Goal: Task Accomplishment & Management: Complete application form

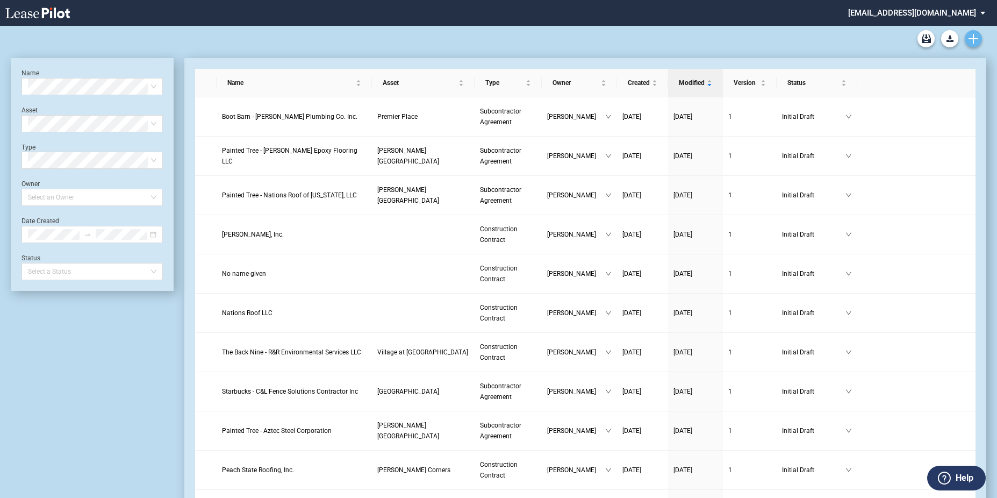
click at [970, 37] on icon "Create new document" at bounding box center [974, 39] width 10 height 10
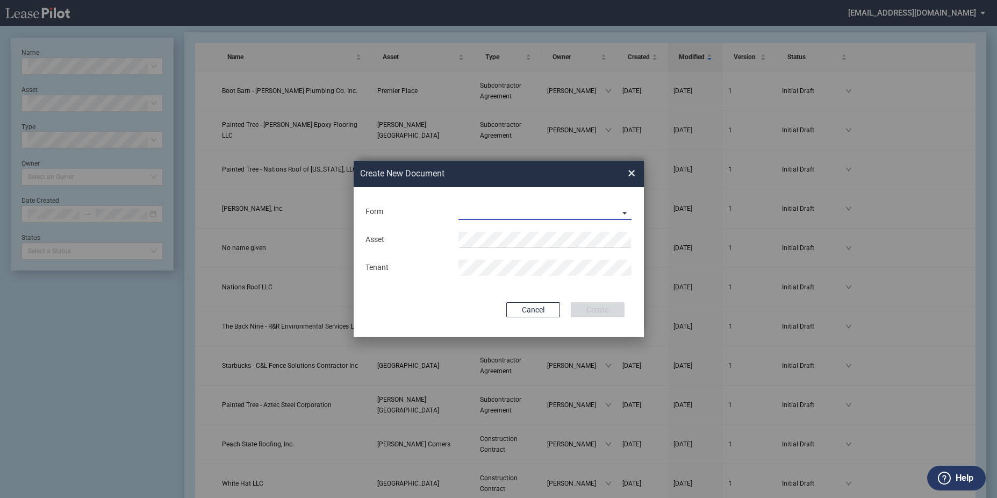
click at [565, 211] on md-select "Construction Contract Subcontractor Agreement" at bounding box center [546, 212] width 174 height 16
click at [522, 220] on md-option "Construction Contract" at bounding box center [546, 212] width 191 height 26
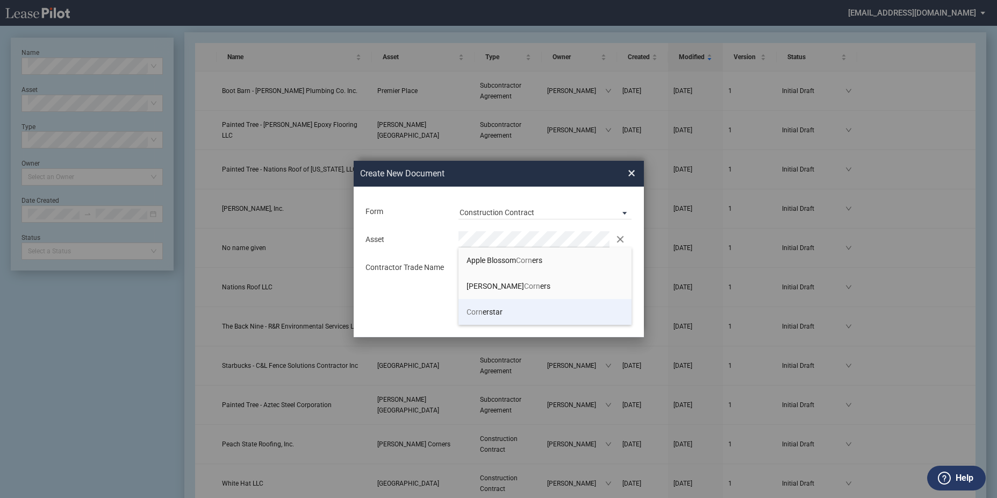
click at [486, 317] on li "Corn erstar" at bounding box center [546, 312] width 174 height 26
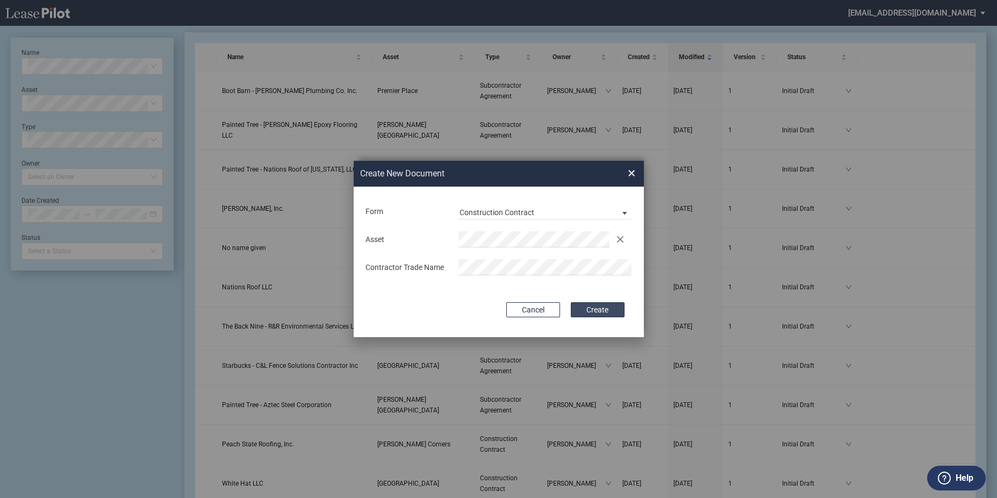
click at [597, 304] on button "Create" at bounding box center [598, 309] width 54 height 15
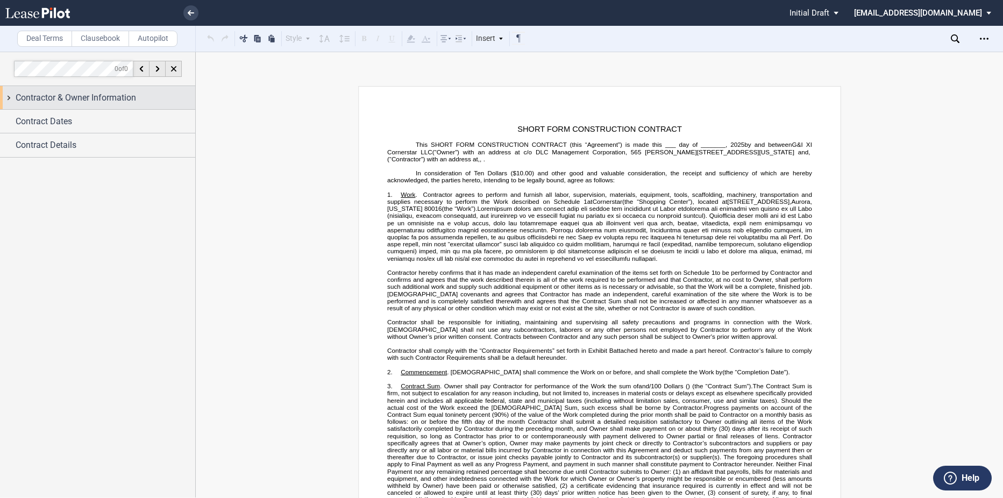
click at [99, 97] on span "Contractor & Owner Information" at bounding box center [76, 97] width 120 height 13
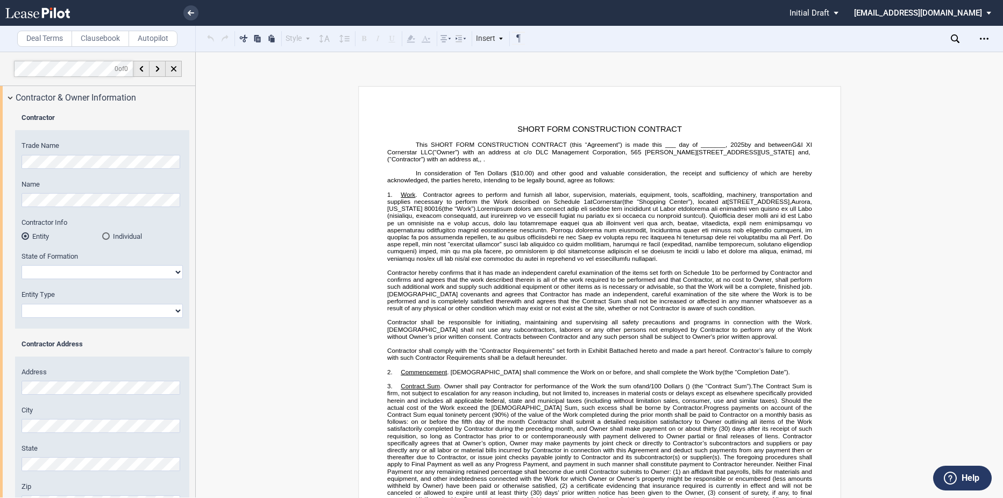
click at [0, 135] on html ".bocls-1{fill:#26354a;fill-rule:evenodd} Loading... × Pending... Pending... Ini…" at bounding box center [501, 249] width 1003 height 498
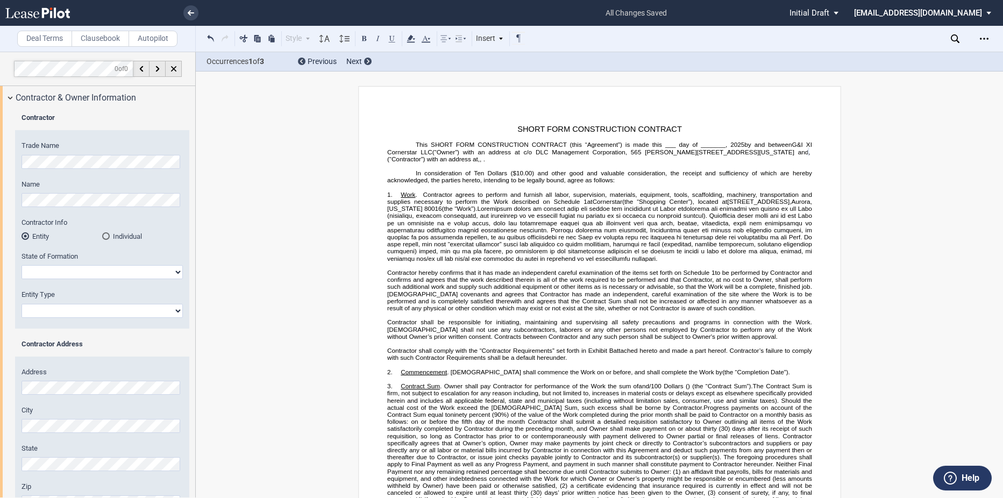
click at [60, 270] on select "Alabama Alaska Arizona Arkansas California Colorado Connecticut Delaware Distri…" at bounding box center [102, 272] width 161 height 14
select select "Colorado"
click at [22, 265] on select "Alabama Alaska Arizona Arkansas California Colorado Connecticut Delaware Distri…" at bounding box center [102, 272] width 161 height 14
click at [51, 312] on select "Corporation Limited Liability Company General Partnership Limited Partnership O…" at bounding box center [102, 311] width 161 height 14
select select "Corporation"
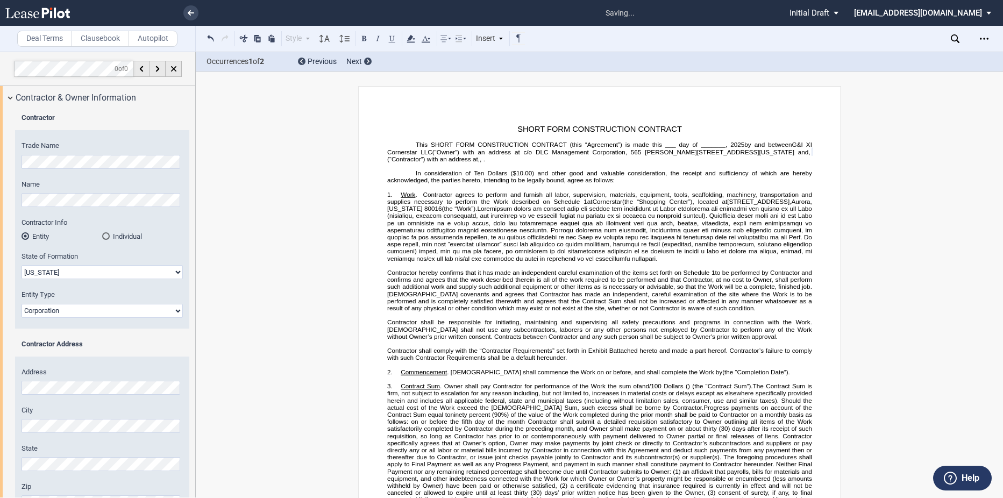
click at [22, 304] on select "Corporation Limited Liability Company General Partnership Limited Partnership O…" at bounding box center [102, 311] width 161 height 14
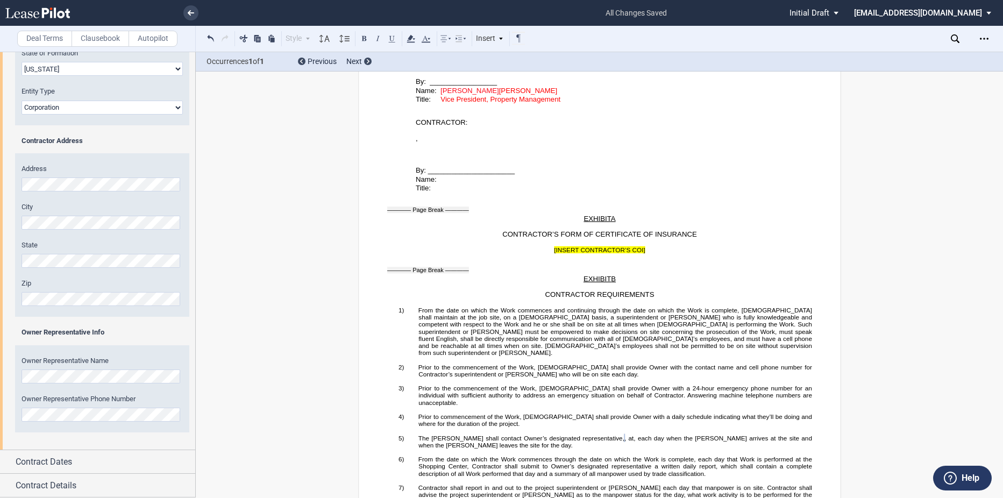
scroll to position [2252, 0]
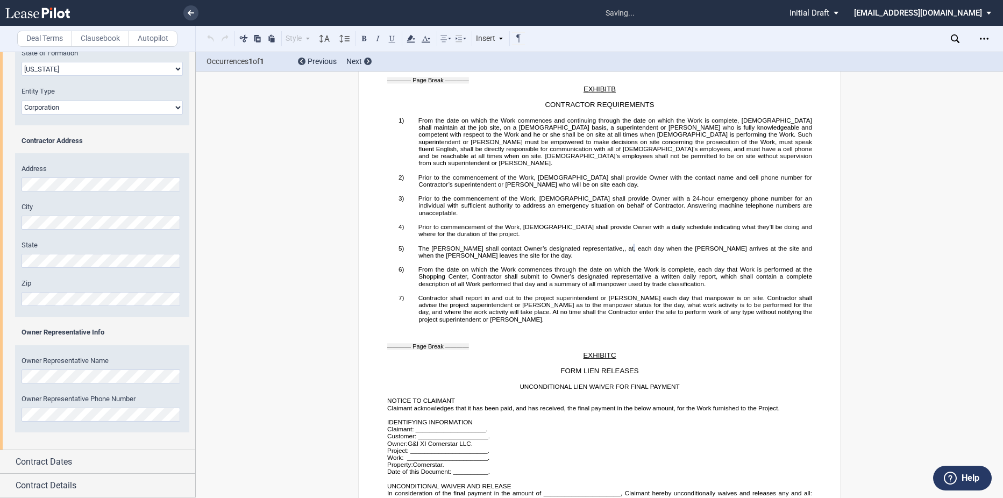
click at [154, 391] on div "Owner Representative Name Owner Representative Phone Number" at bounding box center [102, 394] width 174 height 76
click at [82, 456] on div "Contract Dates" at bounding box center [106, 461] width 180 height 13
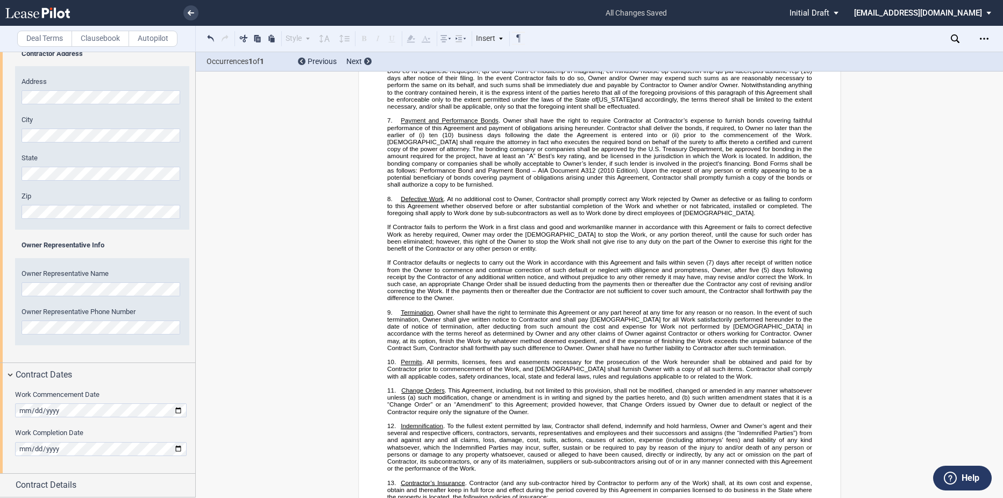
scroll to position [131, 0]
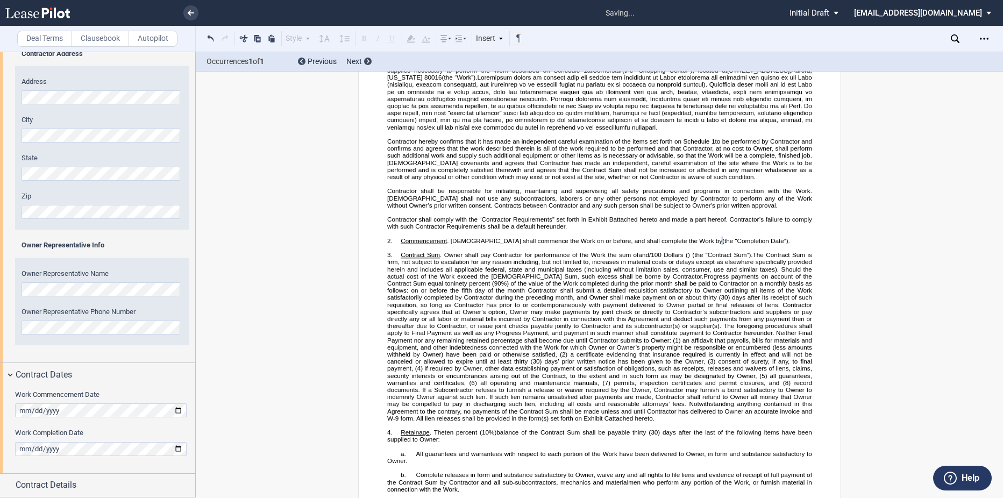
click at [108, 434] on label "Work Completion Date" at bounding box center [102, 433] width 174 height 10
click at [66, 490] on span "Contract Details" at bounding box center [46, 485] width 61 height 13
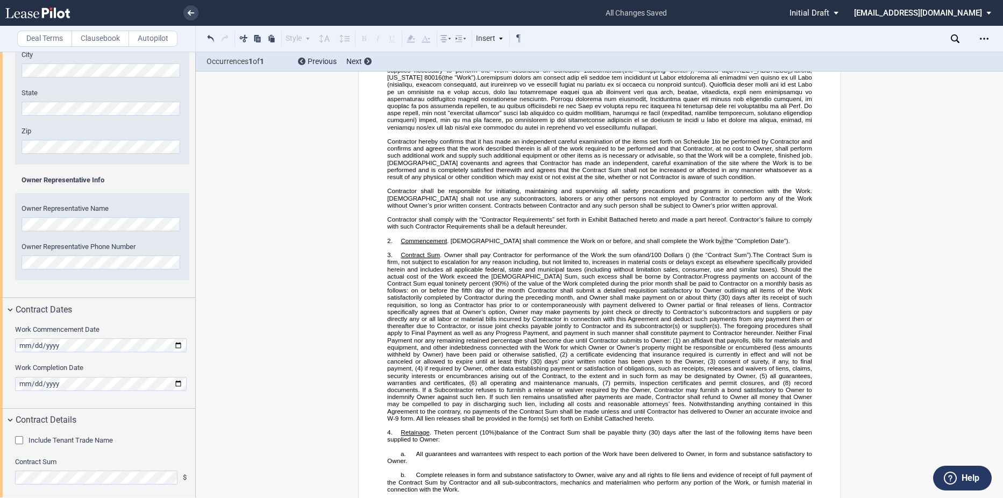
scroll to position [541, 0]
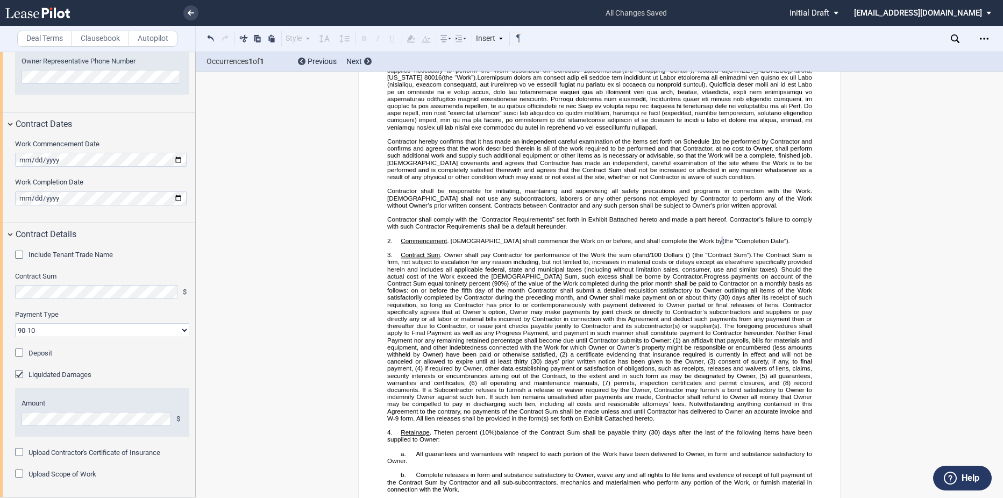
click at [28, 330] on select "90-10 30-30-30-10 100 Upon Completion" at bounding box center [102, 330] width 174 height 14
select select "100 Upon Completion"
click at [15, 323] on select "90-10 30-30-30-10 100 Upon Completion" at bounding box center [102, 330] width 174 height 14
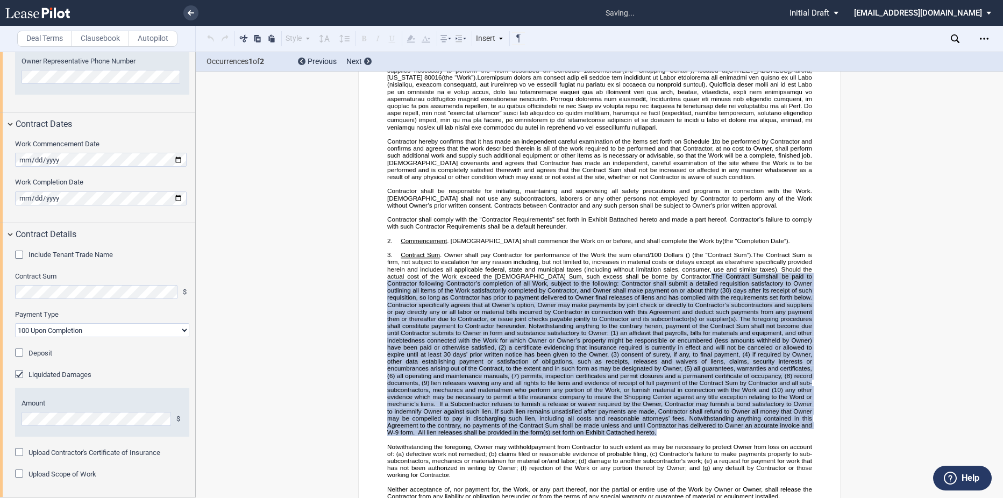
click at [20, 373] on div "Liquidated Damages" at bounding box center [20, 375] width 11 height 11
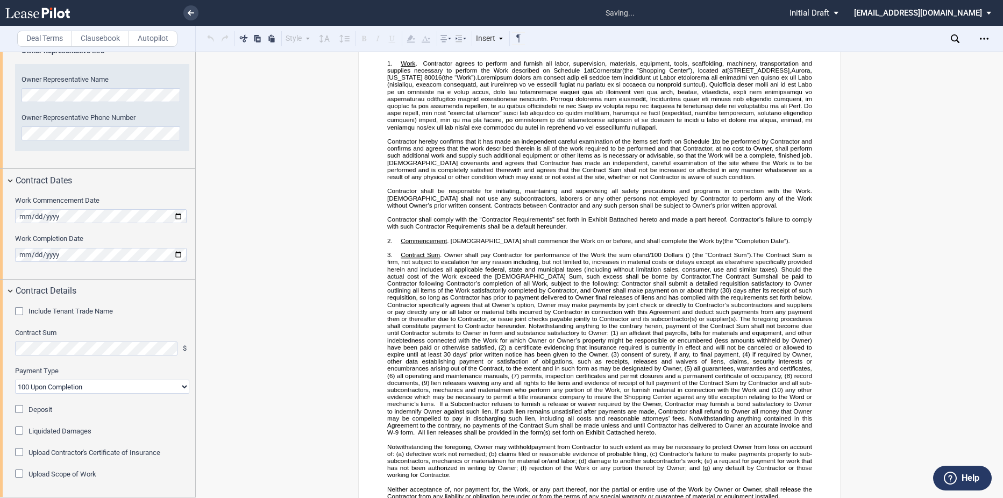
scroll to position [484, 0]
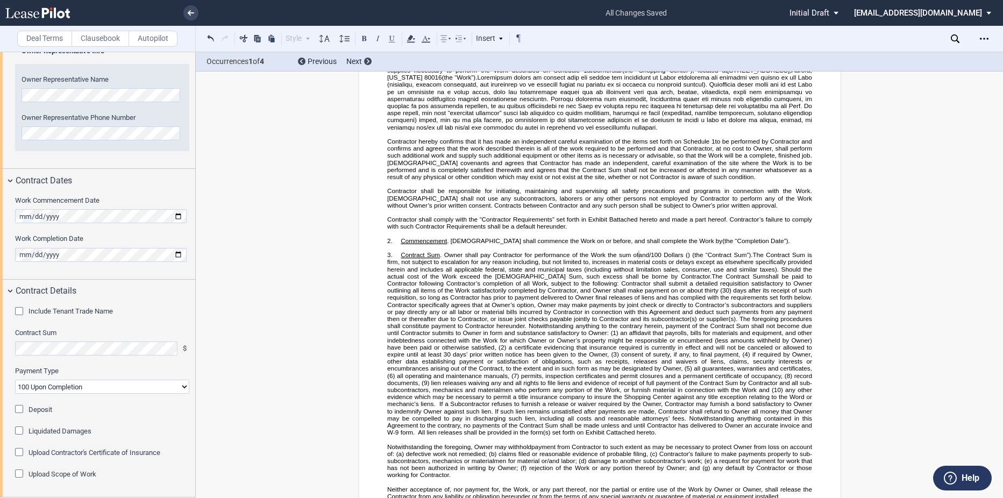
click at [22, 473] on div "Upload Scope of Work" at bounding box center [20, 474] width 11 height 11
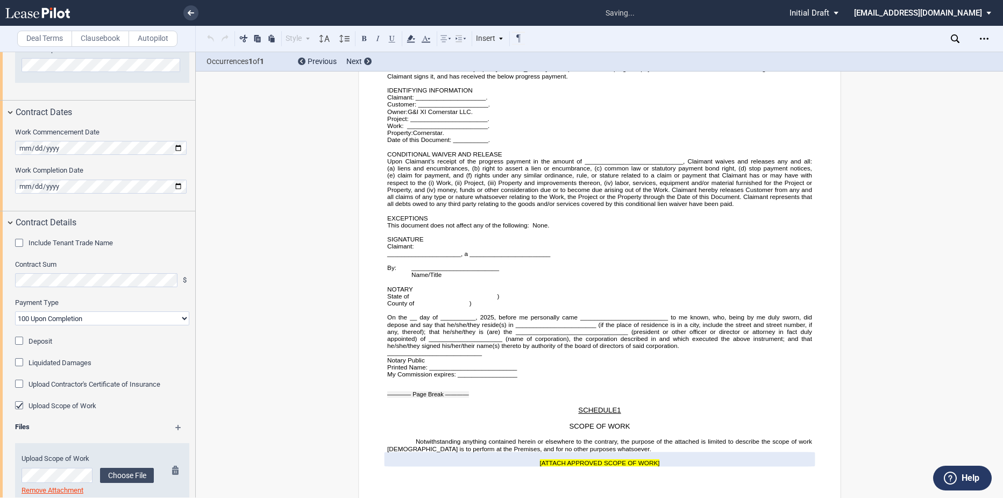
scroll to position [579, 0]
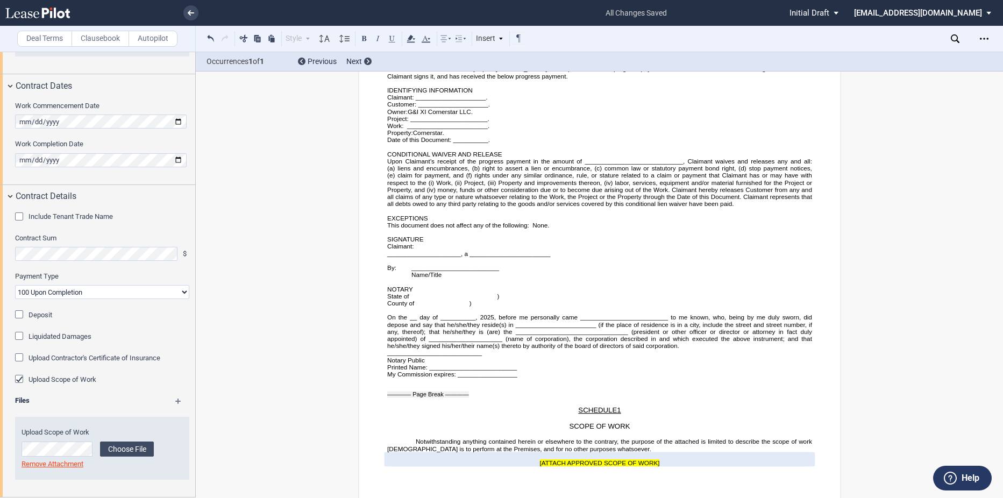
click at [175, 399] on md-icon at bounding box center [183, 404] width 16 height 13
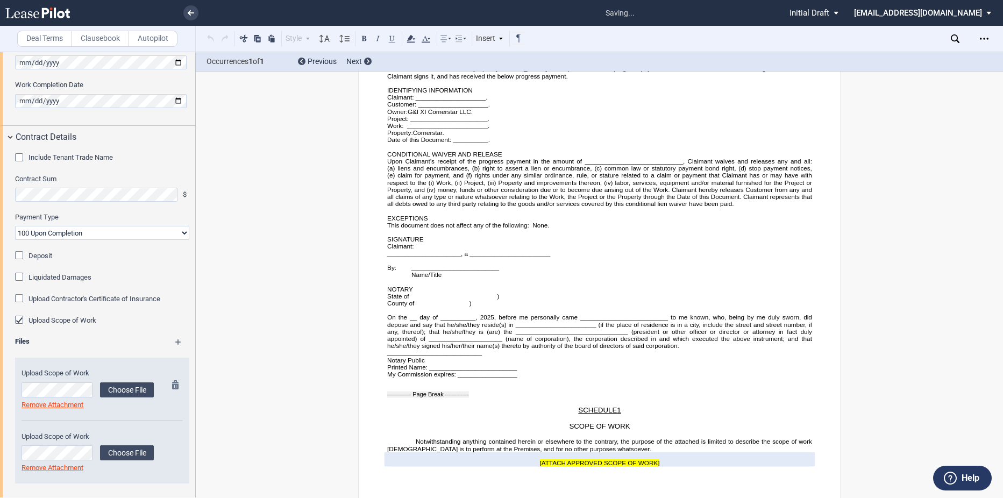
scroll to position [642, 0]
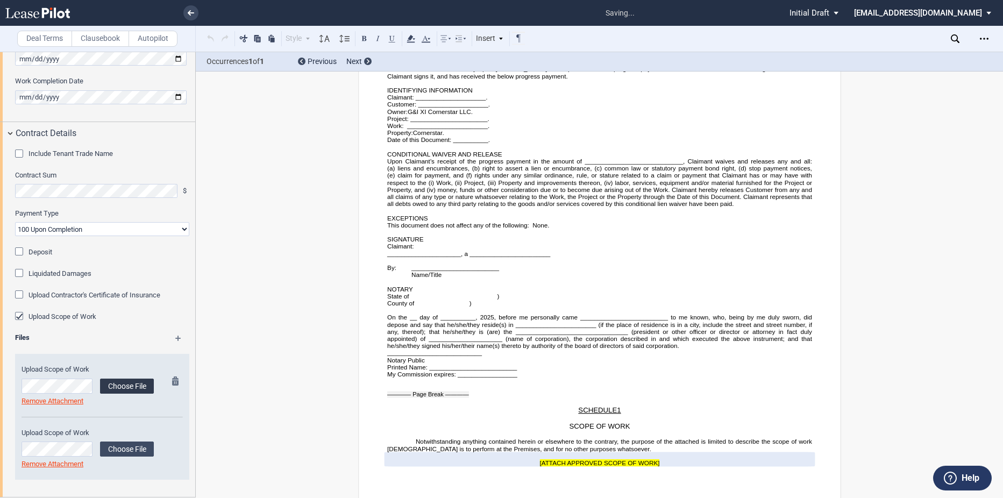
click at [117, 389] on label "Choose File" at bounding box center [127, 386] width 54 height 15
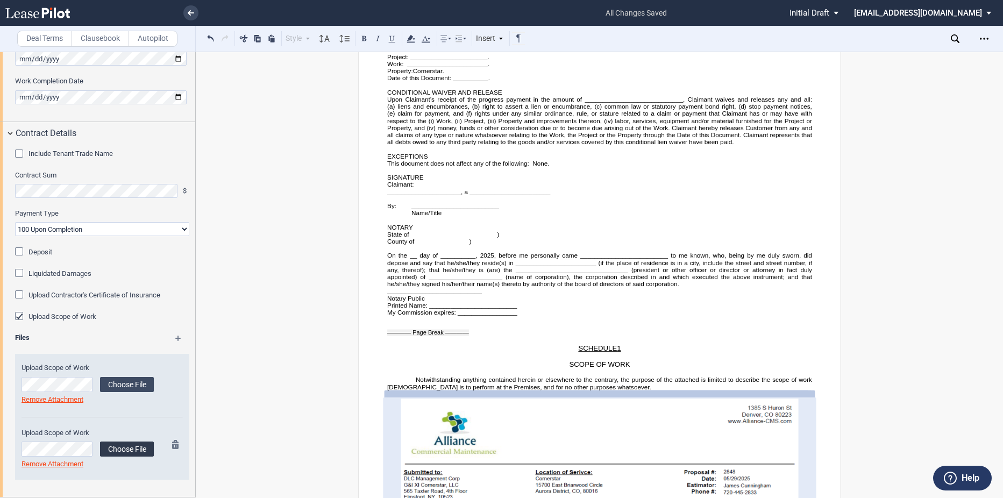
scroll to position [3781, 0]
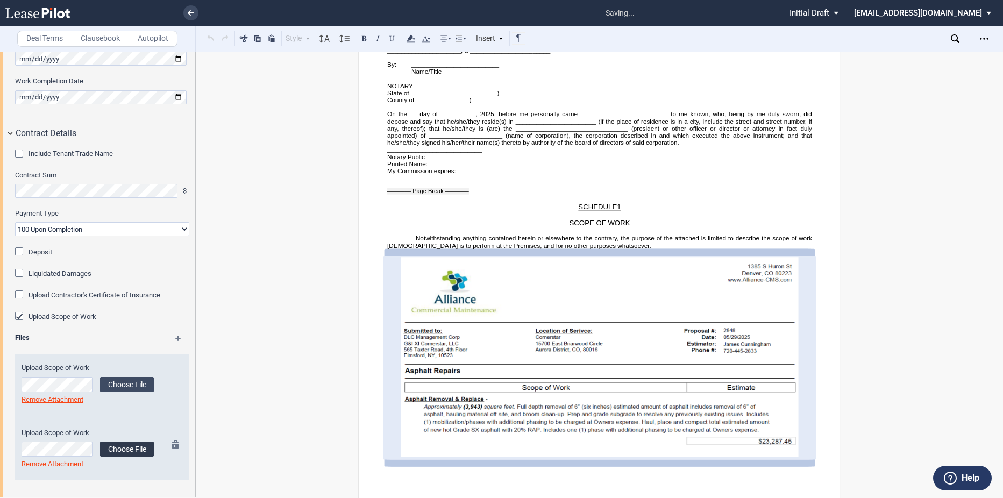
click at [124, 452] on label "Choose File" at bounding box center [127, 448] width 54 height 15
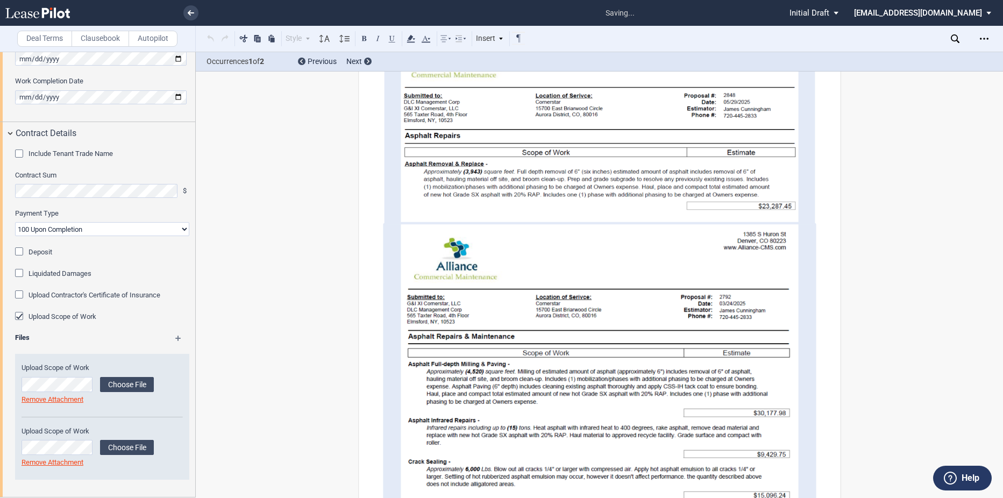
scroll to position [4014, 0]
click at [466, 289] on img at bounding box center [599, 414] width 397 height 376
click at [458, 270] on img at bounding box center [599, 414] width 397 height 376
click at [458, 268] on img at bounding box center [599, 414] width 397 height 376
click at [154, 324] on div "Include Tenant Trade Name Tenant Trade Name Contract Sum $ Payment Type 90-10 3…" at bounding box center [97, 321] width 195 height 352
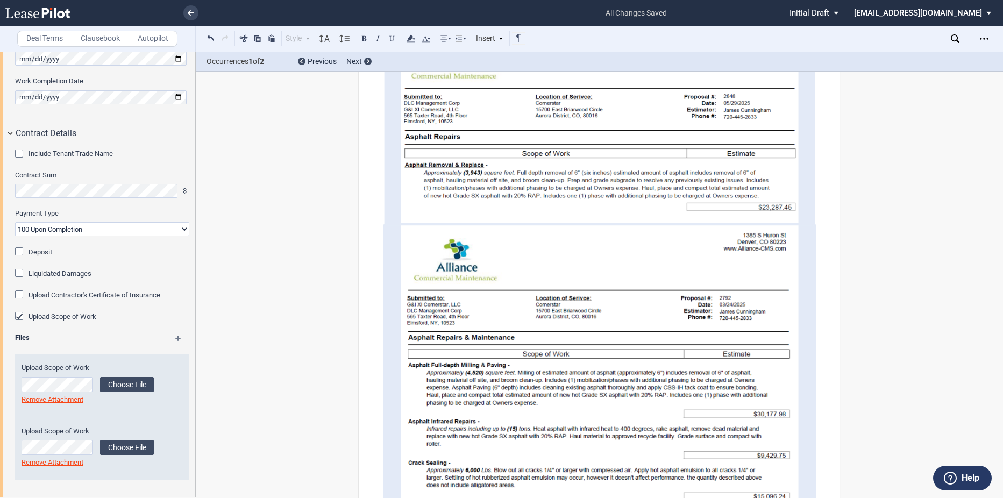
click at [403, 312] on img at bounding box center [599, 414] width 397 height 376
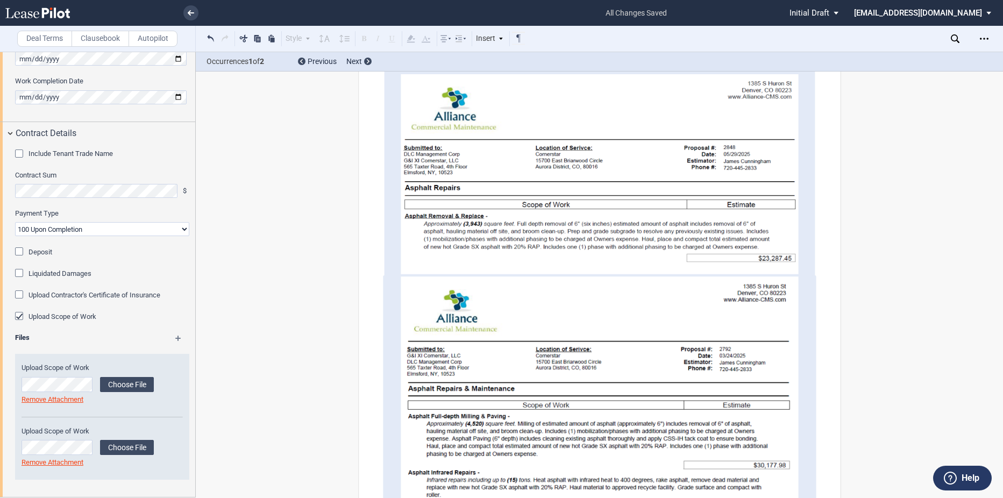
scroll to position [4067, 0]
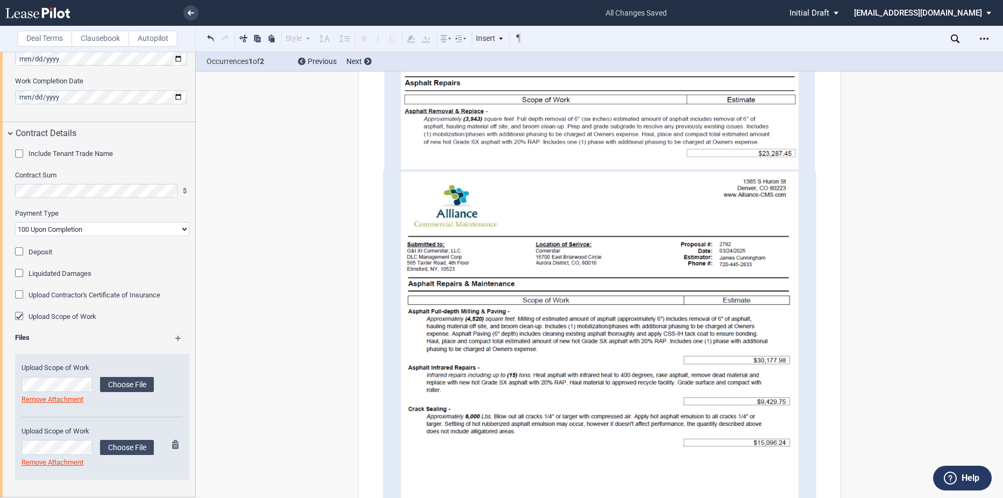
click at [166, 442] on div at bounding box center [172, 460] width 13 height 40
click at [168, 444] on div at bounding box center [172, 460] width 13 height 40
click at [172, 444] on md-icon at bounding box center [178, 446] width 13 height 13
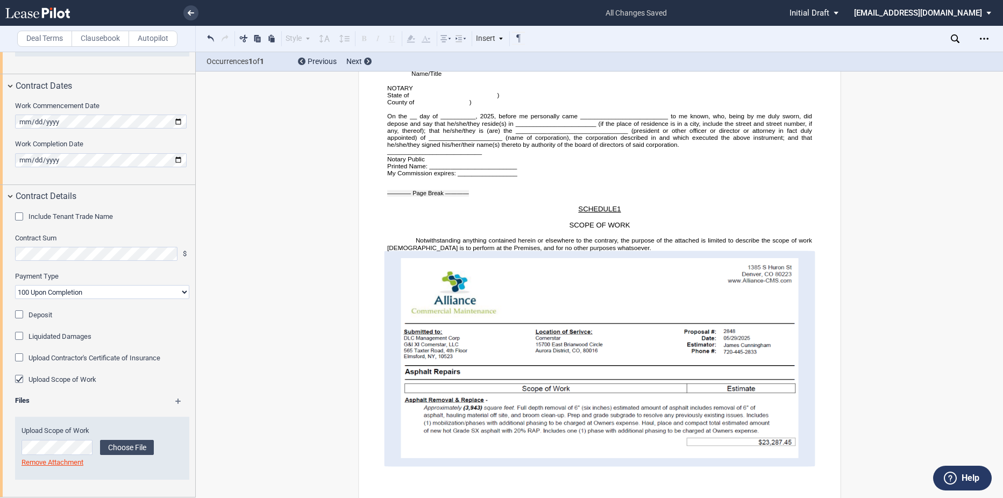
click at [178, 402] on md-icon at bounding box center [183, 404] width 16 height 13
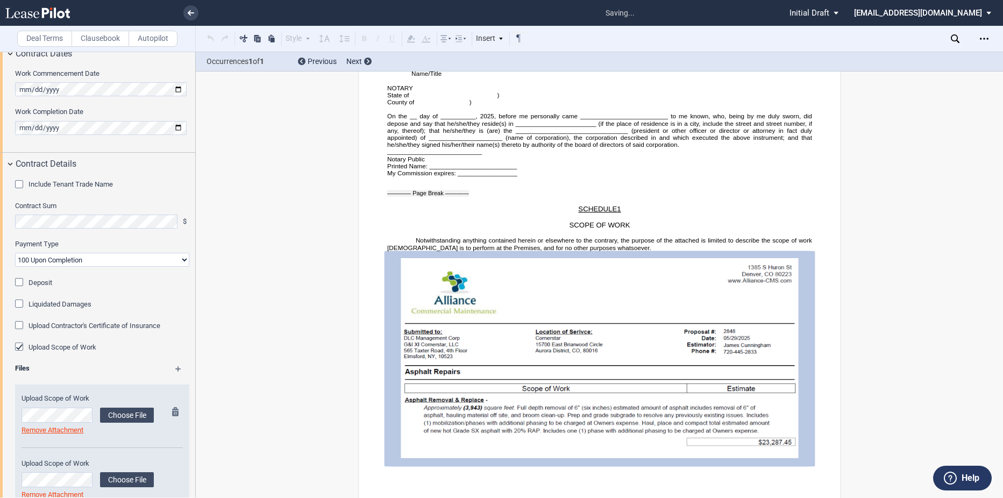
scroll to position [642, 0]
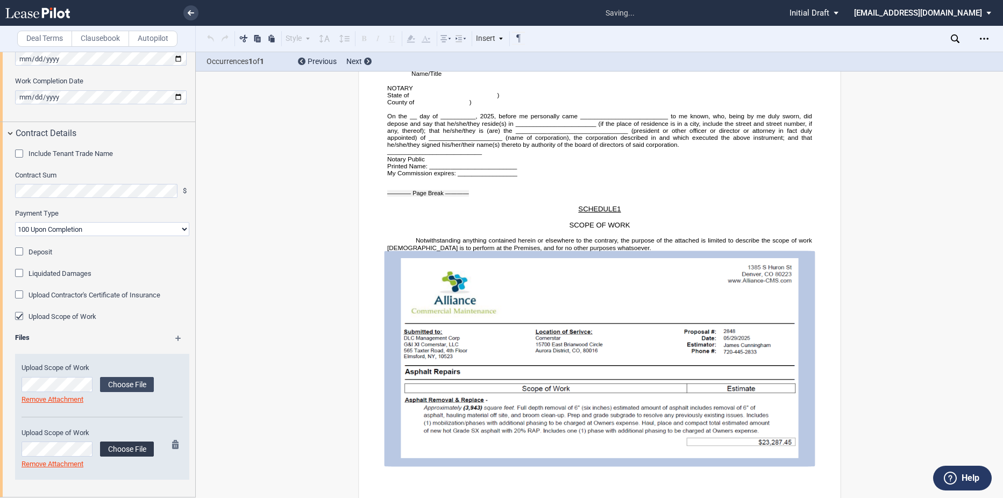
click at [133, 444] on label "Choose File" at bounding box center [127, 448] width 54 height 15
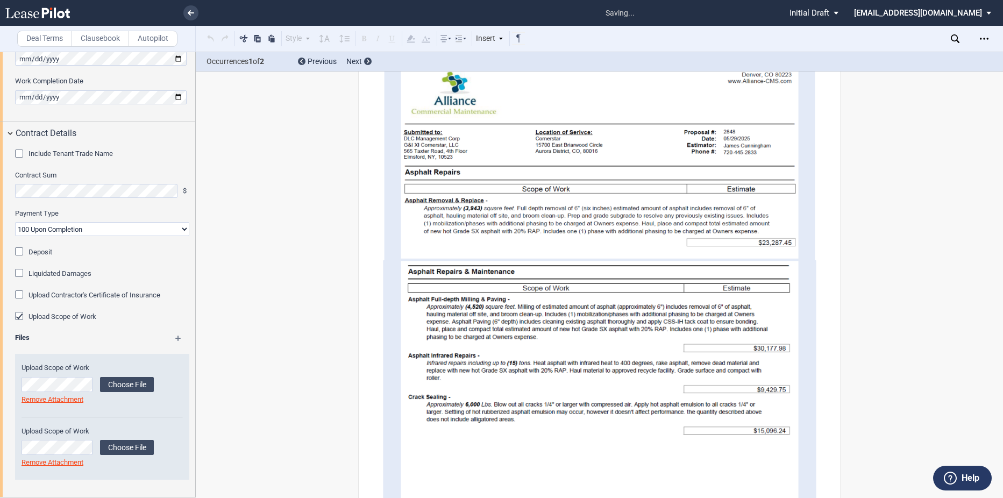
scroll to position [4025, 0]
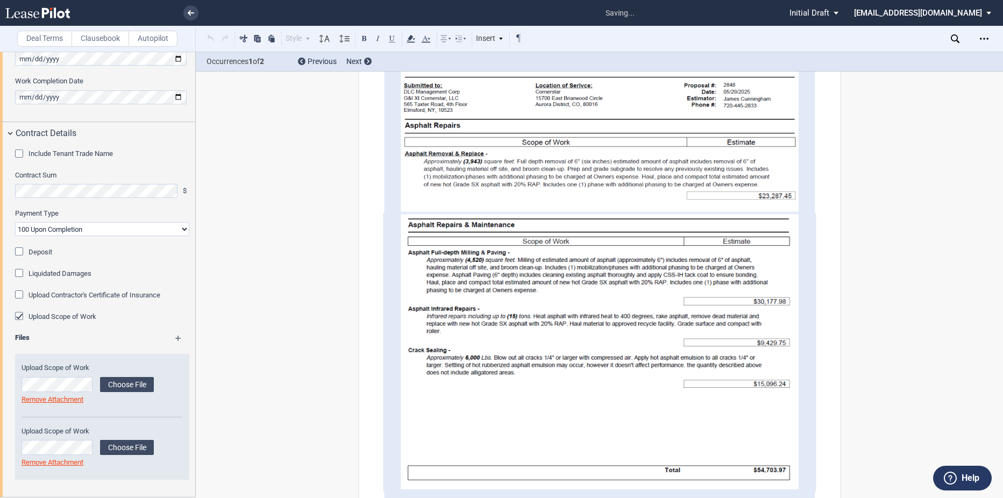
click at [355, 287] on div "Deal Terms Clausebook Autopilot Style Normal 8pt 9pt 10pt 10.5pt 11pt 12pt 14pt…" at bounding box center [501, 275] width 1003 height 446
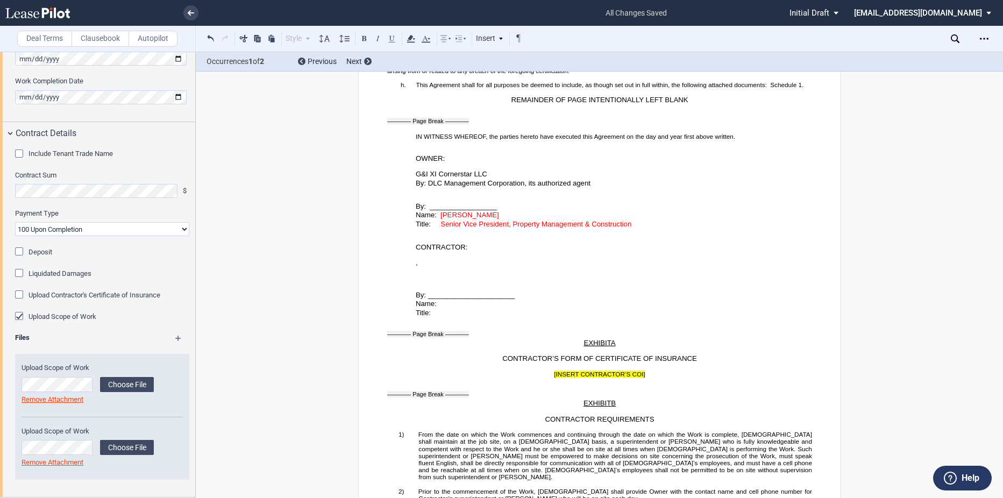
scroll to position [1820, 0]
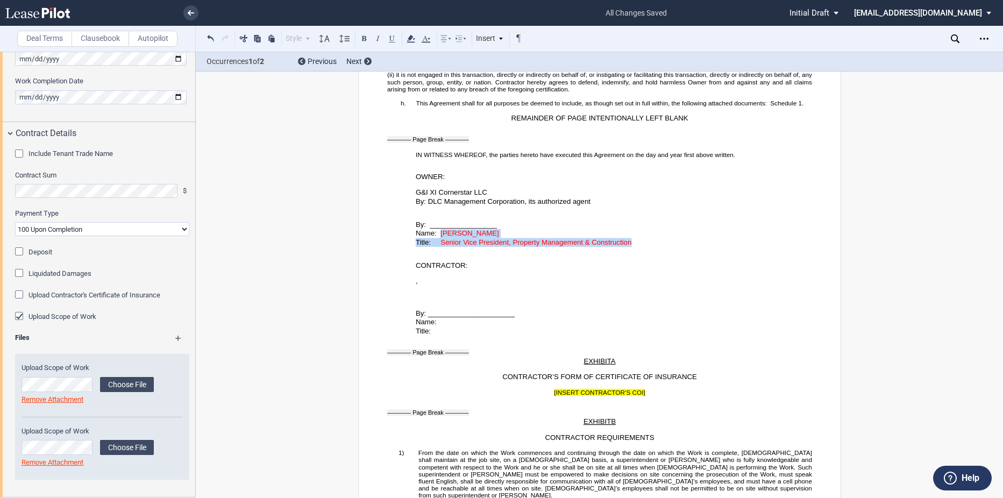
drag, startPoint x: 439, startPoint y: 240, endPoint x: 646, endPoint y: 249, distance: 207.2
click at [646, 247] on div "By: _________________ Name: Blay Bradley Title: Senior Vice President, Property…" at bounding box center [599, 226] width 425 height 41
click at [426, 38] on icon at bounding box center [425, 38] width 13 height 13
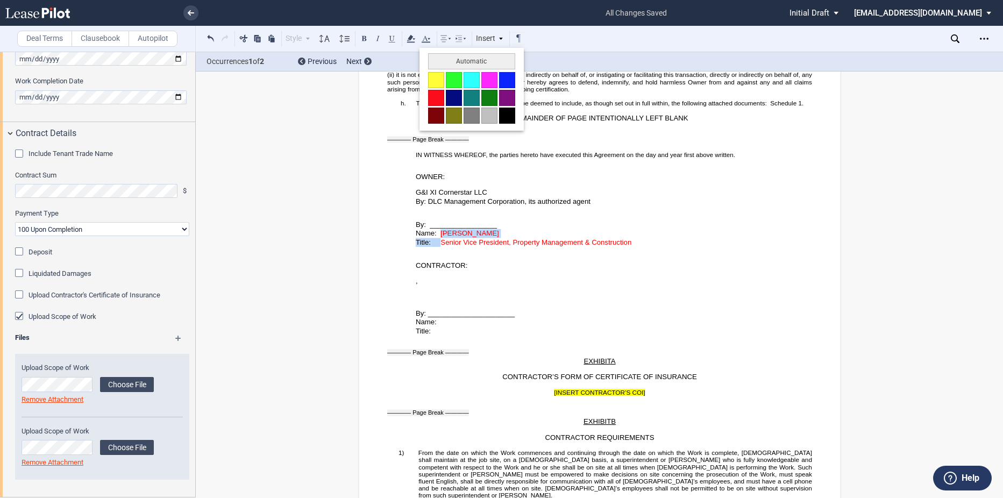
click at [511, 109] on button at bounding box center [507, 116] width 16 height 16
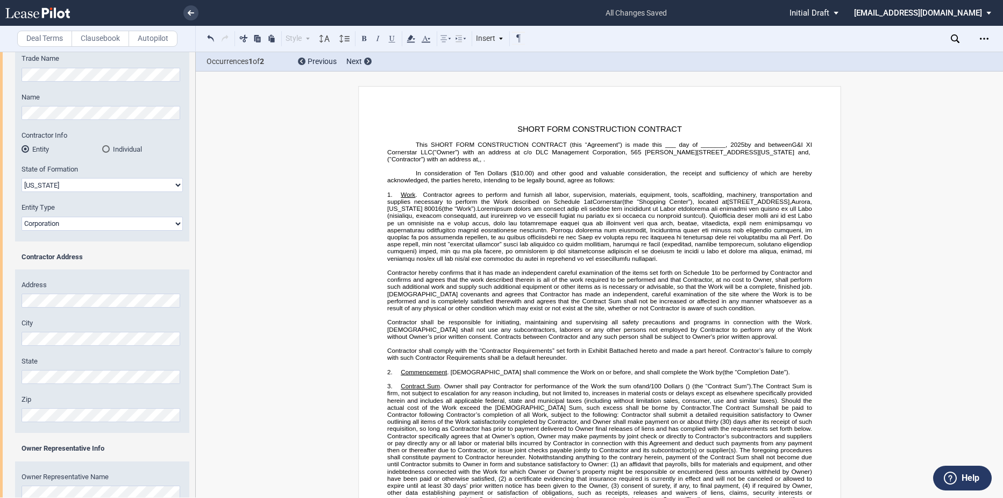
scroll to position [0, 0]
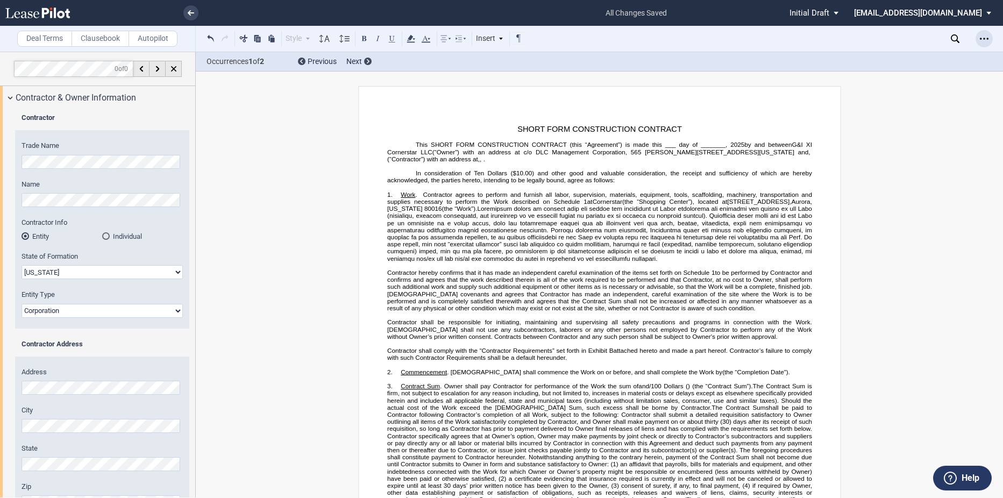
click at [979, 40] on div "Open Lease options menu" at bounding box center [983, 38] width 17 height 17
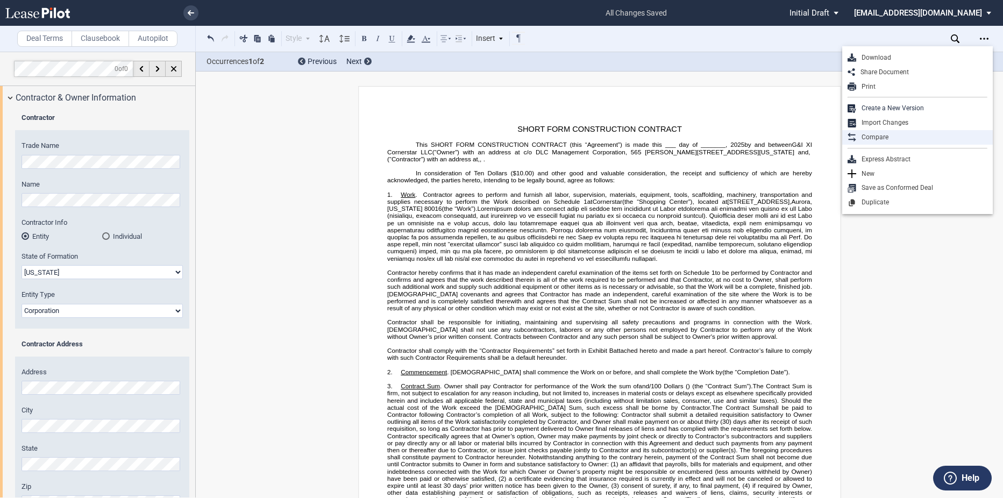
click at [900, 139] on div "Compare" at bounding box center [921, 137] width 131 height 9
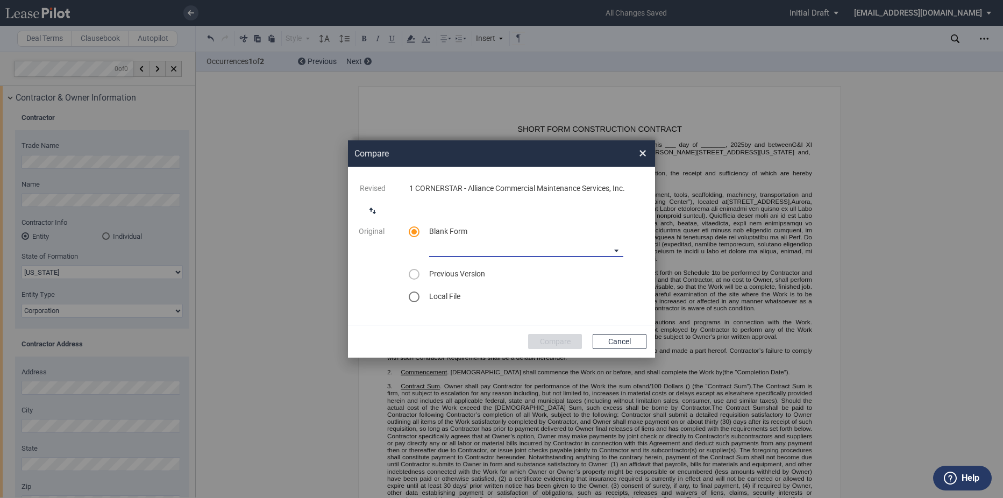
click at [515, 247] on md-select "90-10 Payment Blank Form (Construction Contract) 30-30-30-10 Payment Blank Form…" at bounding box center [526, 249] width 194 height 16
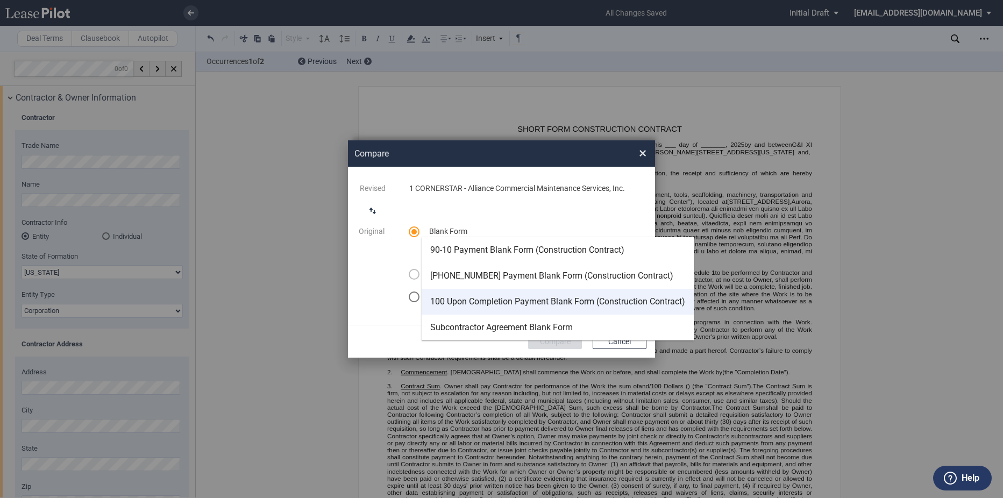
click at [527, 298] on div "100 Upon Completion Payment Blank Form (Construction Contract)" at bounding box center [557, 302] width 255 height 12
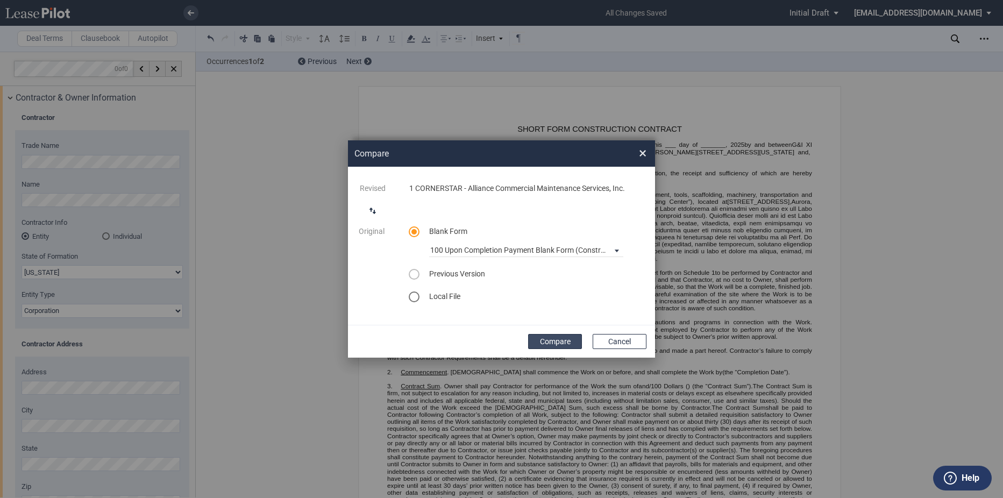
click at [547, 334] on button "Compare" at bounding box center [555, 341] width 54 height 15
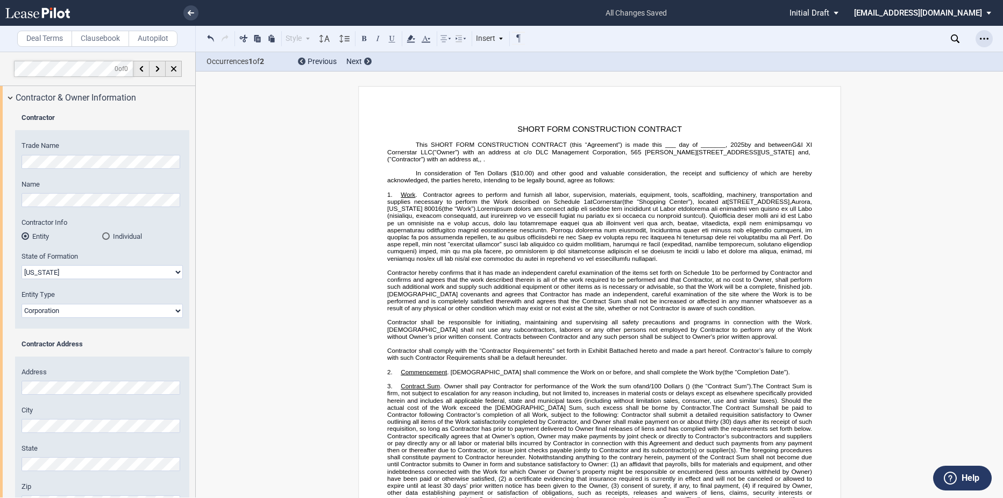
click at [986, 36] on icon "Open Lease options menu" at bounding box center [984, 38] width 9 height 9
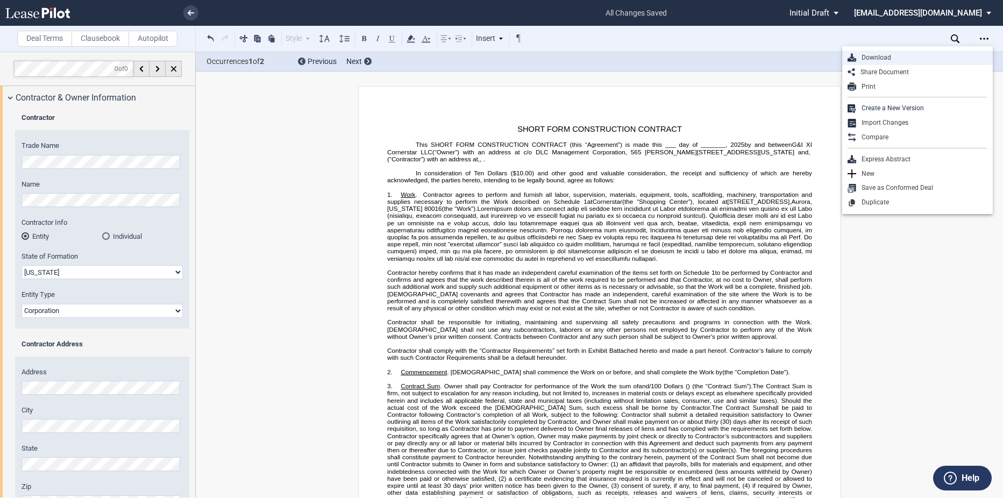
click at [885, 55] on div "Download" at bounding box center [921, 57] width 131 height 9
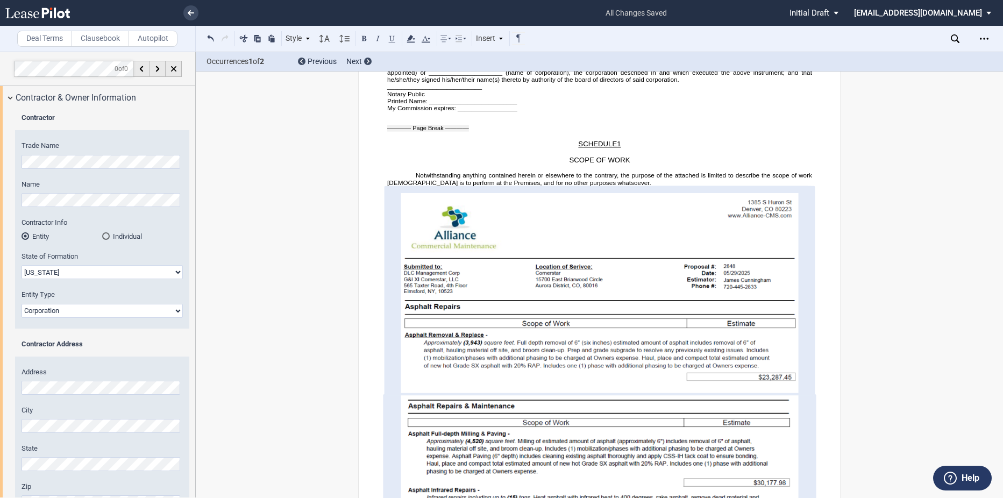
scroll to position [3842, 0]
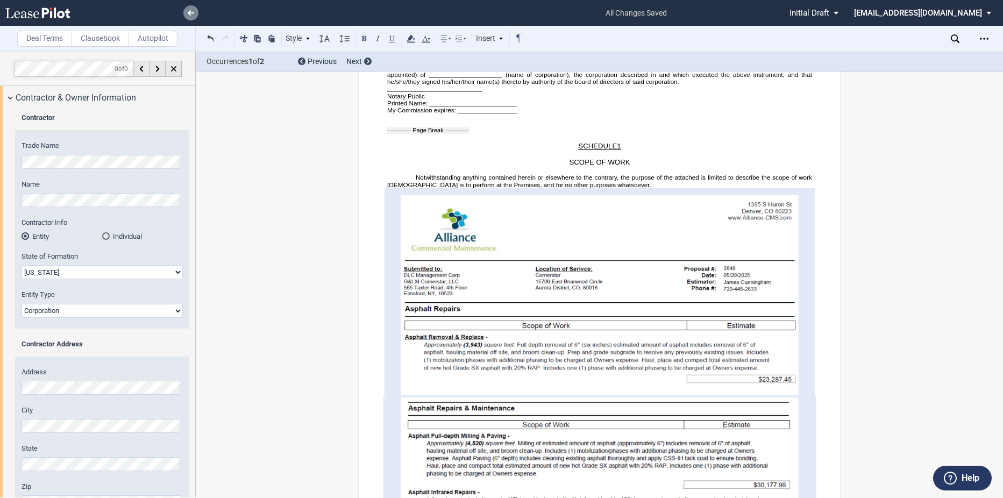
click at [195, 11] on link at bounding box center [190, 12] width 15 height 15
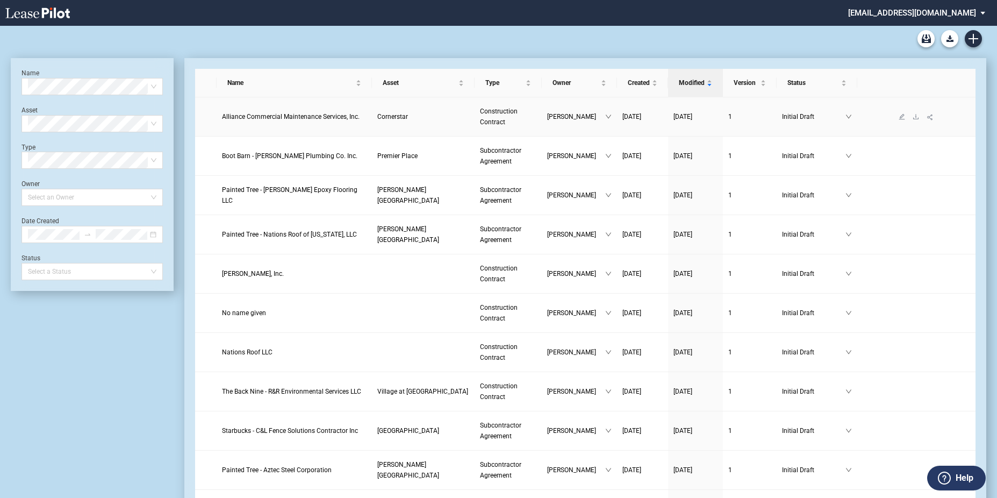
click at [268, 114] on span "Alliance Commercial Maintenance Services, Inc." at bounding box center [291, 117] width 138 height 8
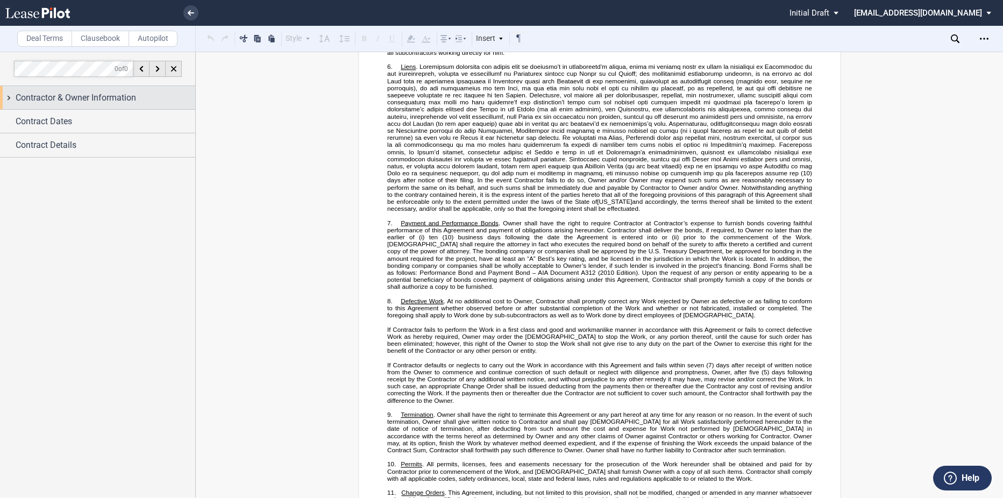
scroll to position [645, 0]
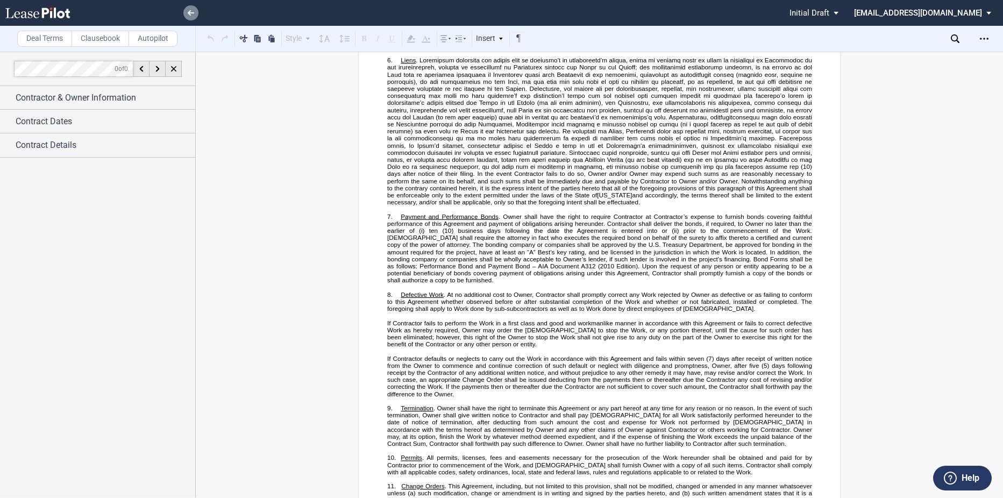
click at [187, 13] on link at bounding box center [190, 12] width 15 height 15
